Goal: Task Accomplishment & Management: Manage account settings

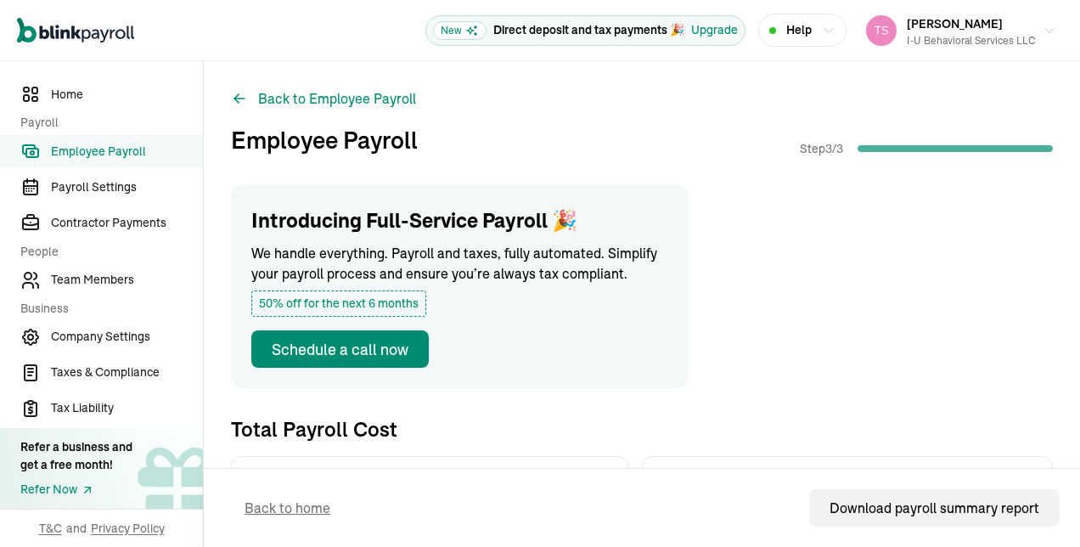
scroll to position [1018, 0]
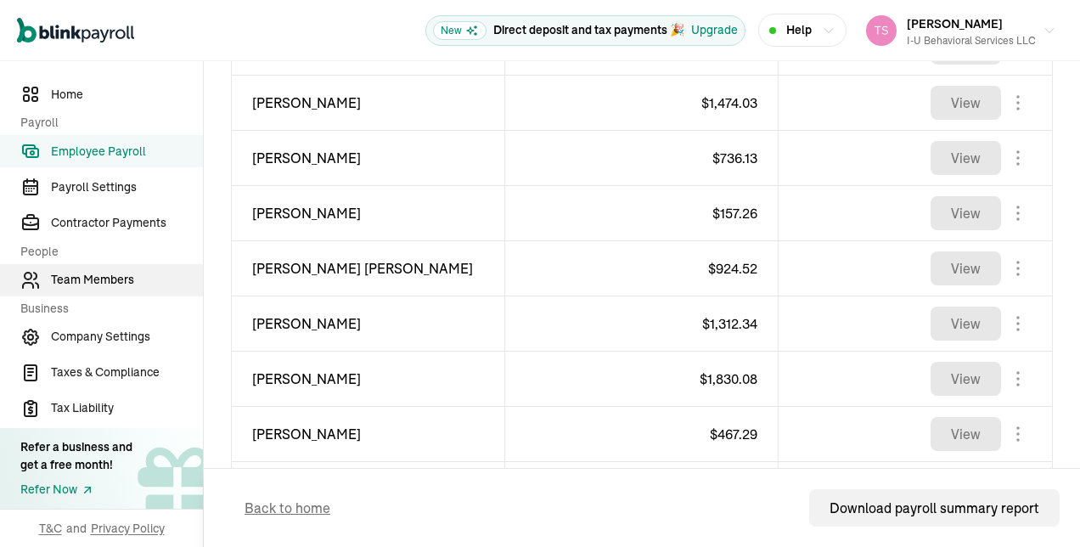
click at [111, 287] on span "Team Members" at bounding box center [127, 280] width 152 height 18
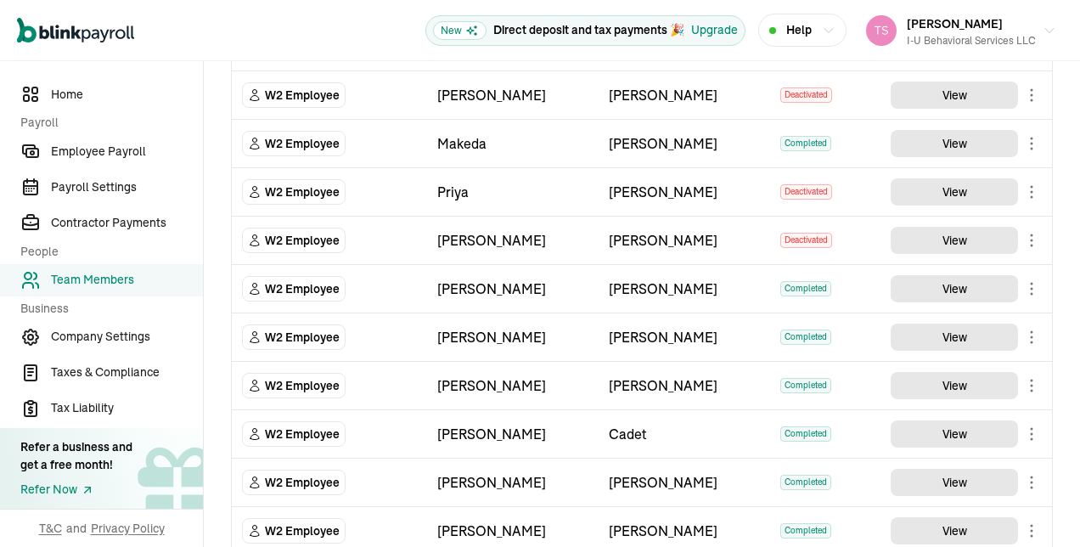
scroll to position [1244, 0]
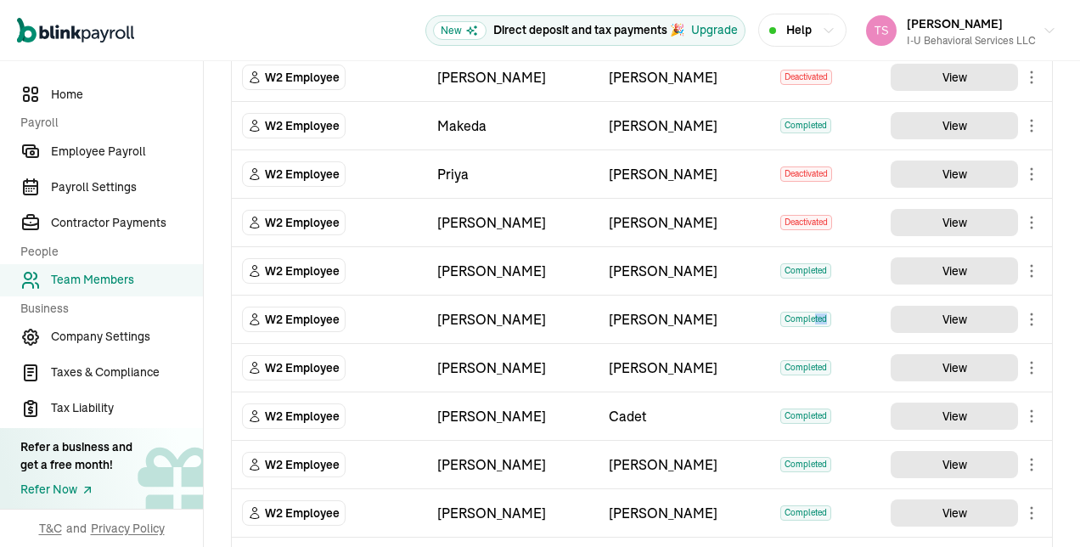
drag, startPoint x: 805, startPoint y: 311, endPoint x: 883, endPoint y: 301, distance: 78.6
click at [883, 301] on tr "W2 Employee [PERSON_NAME] Completed View" at bounding box center [642, 319] width 820 height 48
click at [1010, 312] on body "Open main menu New Direct deposit and tax payments 🎉 Upgrade Help [PERSON_NAME]…" at bounding box center [540, 273] width 1080 height 547
click at [1018, 305] on body "Open main menu New Direct deposit and tax payments 🎉 Upgrade Help [PERSON_NAME]…" at bounding box center [540, 273] width 1080 height 547
